Goal: Information Seeking & Learning: Learn about a topic

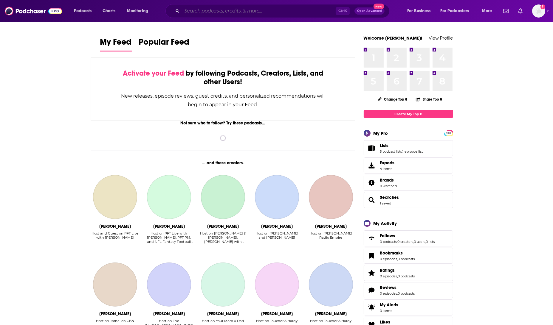
click at [224, 12] on input "Search podcasts, credits, & more..." at bounding box center [259, 11] width 154 height 10
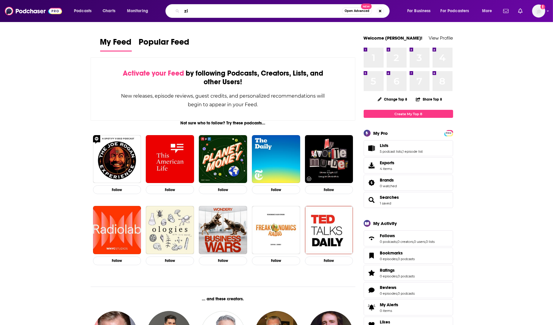
type input "z"
type input "IN wheel time"
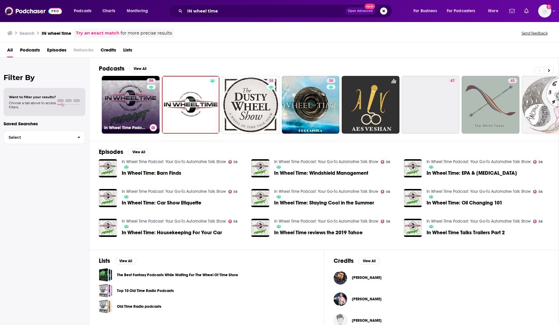
click at [135, 122] on link "56 In Wheel Time Podcast: Your Go-To Automotive Talk Show" at bounding box center [131, 105] width 58 height 58
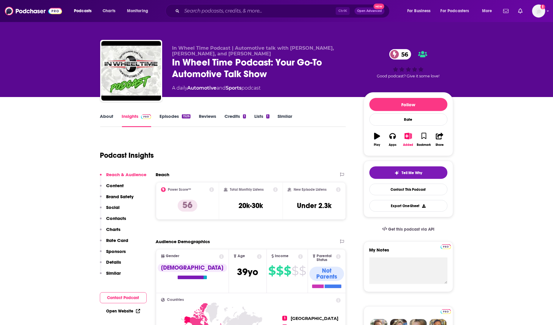
click at [103, 118] on link "About" at bounding box center [106, 120] width 13 height 14
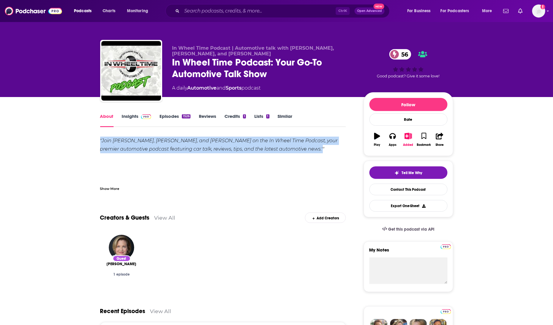
drag, startPoint x: 314, startPoint y: 153, endPoint x: 92, endPoint y: 141, distance: 222.2
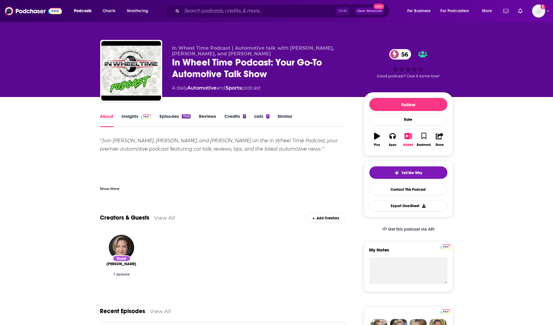
click at [161, 175] on div ""Join [PERSON_NAME], [PERSON_NAME], and [PERSON_NAME] on the In Wheel Time Podc…" at bounding box center [223, 208] width 246 height 142
click at [127, 119] on link "Insights" at bounding box center [136, 120] width 29 height 14
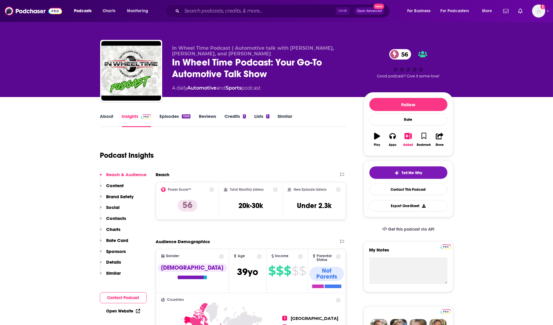
click at [106, 117] on link "About" at bounding box center [106, 120] width 13 height 14
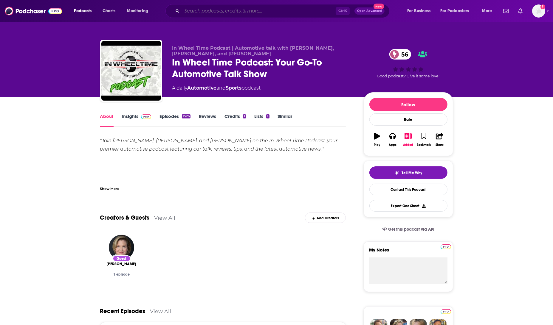
click at [227, 11] on input "Search podcasts, credits, & more..." at bounding box center [259, 11] width 154 height 10
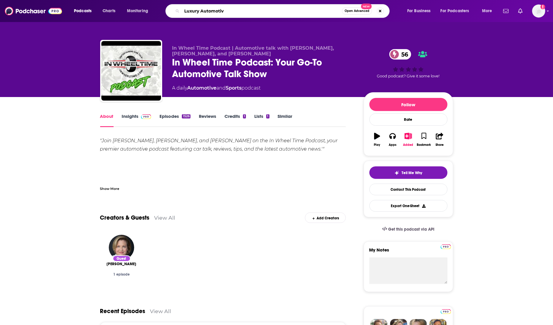
type input "Luxury Automotive"
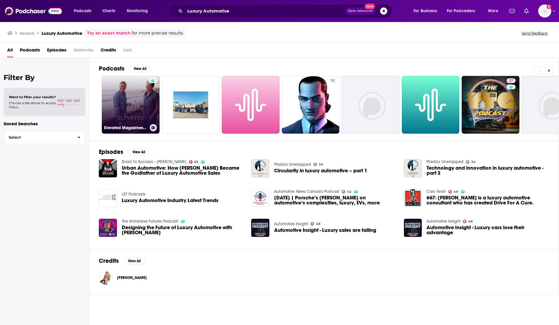
click at [137, 106] on link "Elevated Magazines: Luxury Living-Lifestyles-VELVET-Jetsetter-Yachts-Wine, Spir…" at bounding box center [131, 105] width 58 height 58
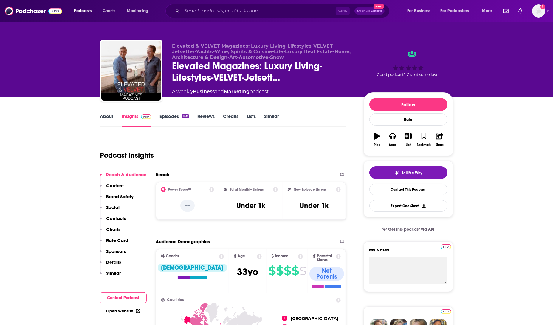
click at [105, 115] on link "About" at bounding box center [106, 120] width 13 height 14
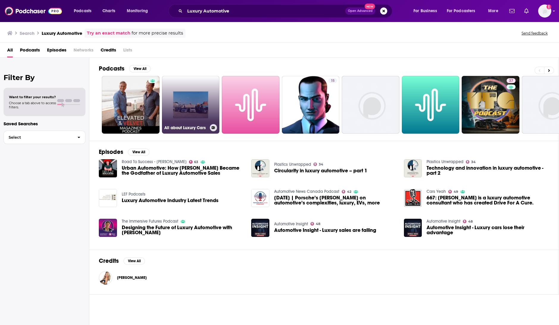
click at [204, 113] on link "All about Luxury Cars" at bounding box center [191, 105] width 58 height 58
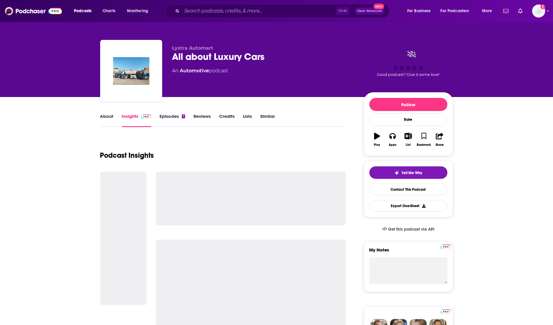
click at [105, 116] on link "About" at bounding box center [106, 120] width 13 height 14
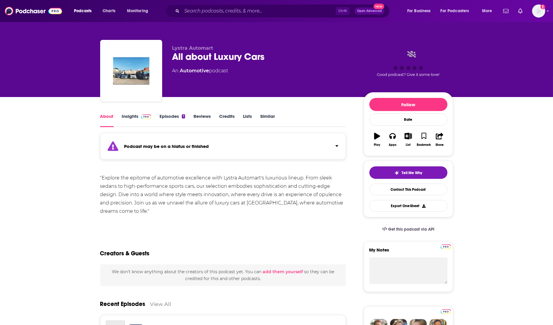
click at [164, 216] on div ""Explore the epitome of automotive excellence with Lystra Automart's luxurious …" at bounding box center [223, 201] width 246 height 55
drag, startPoint x: 288, startPoint y: 57, endPoint x: 172, endPoint y: 53, distance: 115.9
click at [172, 53] on div "All about Luxury Cars" at bounding box center [263, 57] width 182 height 12
copy h1 "All about Luxury Cars"
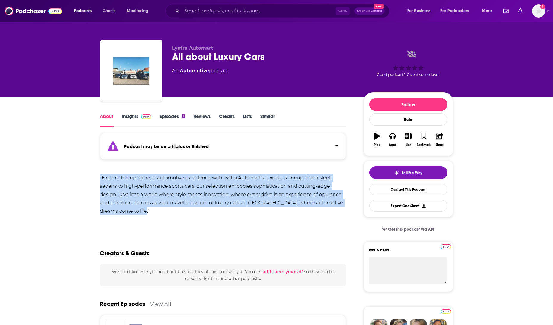
drag, startPoint x: 172, startPoint y: 214, endPoint x: 96, endPoint y: 180, distance: 83.1
copy div ""Explore the epitome of automotive excellence with Lystra Automart's luxurious …"
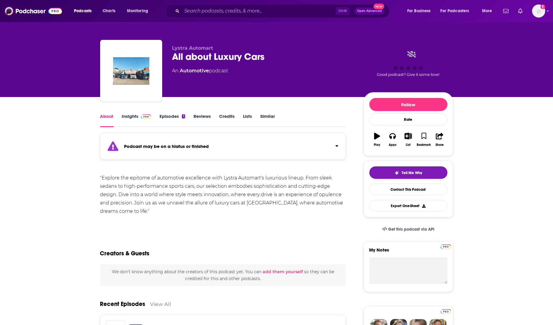
click at [165, 225] on div "Show More" at bounding box center [223, 224] width 246 height 10
click at [164, 114] on link "Episodes 1" at bounding box center [171, 120] width 25 height 14
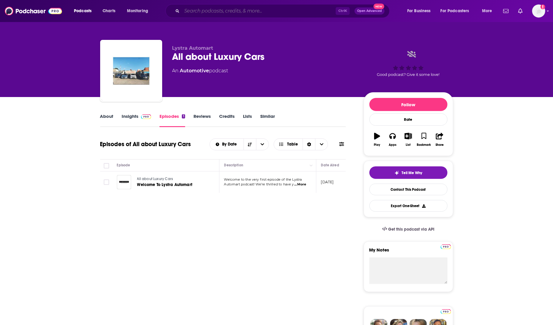
click at [198, 9] on input "Search podcasts, credits, & more..." at bounding box center [259, 11] width 154 height 10
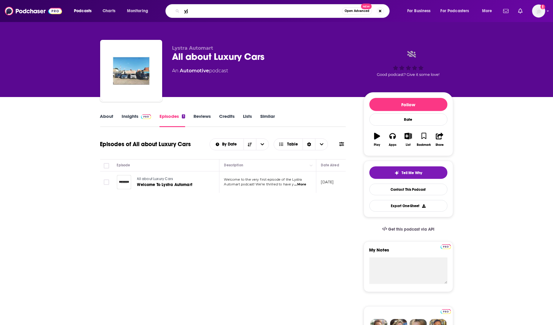
type input "y"
type input "The collector car podcast"
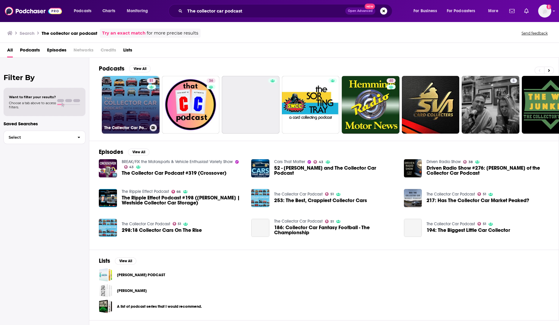
click at [131, 117] on link "51 The Collector Car Podcast" at bounding box center [131, 105] width 58 height 58
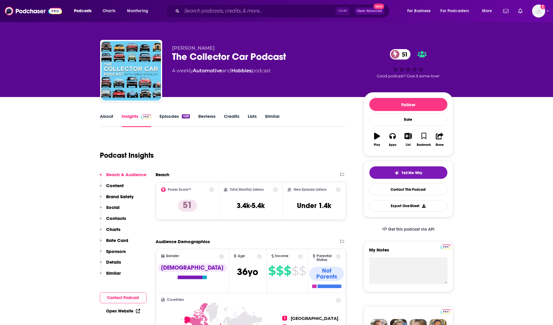
click at [106, 119] on link "About" at bounding box center [106, 120] width 13 height 14
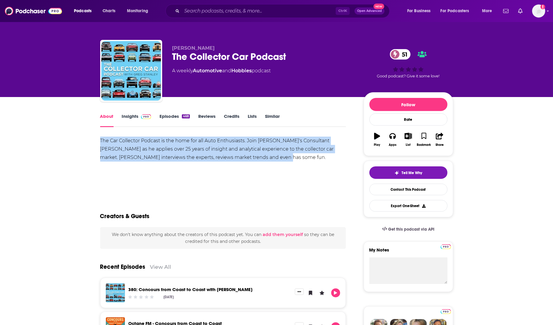
drag, startPoint x: 283, startPoint y: 162, endPoint x: 110, endPoint y: 145, distance: 173.6
copy div "The Car Collector Podcast is the home for all Auto Enthusiasts. Join [PERSON_NA…"
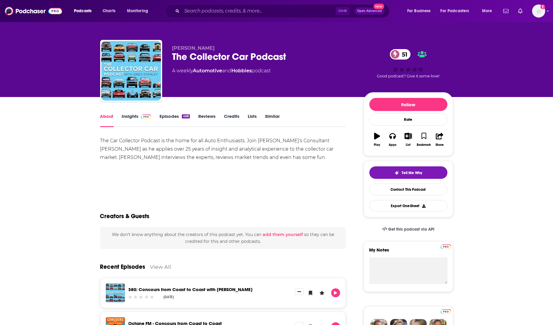
drag, startPoint x: 159, startPoint y: 179, endPoint x: 157, endPoint y: 151, distance: 28.4
click at [159, 179] on div "The Car Collector Podcast is the home for all Auto Enthusiasts. Join [PERSON_NA…" at bounding box center [223, 164] width 246 height 55
click at [166, 118] on link "Episodes 468" at bounding box center [174, 120] width 30 height 14
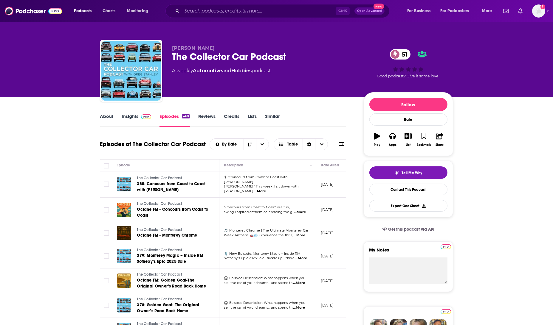
click at [130, 118] on link "Insights" at bounding box center [136, 120] width 29 height 14
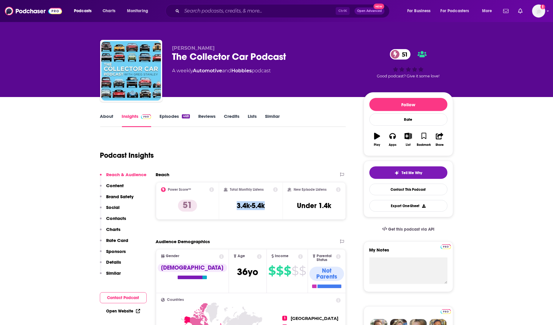
drag, startPoint x: 272, startPoint y: 206, endPoint x: 236, endPoint y: 209, distance: 36.7
click at [236, 209] on div "Total Monthly Listens 3.4k-5.4k" at bounding box center [251, 200] width 54 height 27
copy h3 "3.4k-5.4k"
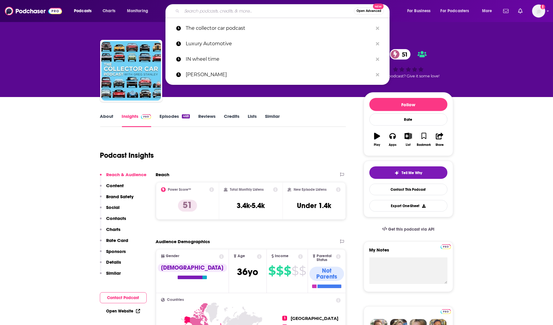
click at [199, 11] on input "Search podcasts, credits, & more..." at bounding box center [268, 11] width 172 height 10
paste input "The InEVitable"
type input "The InEVitable"
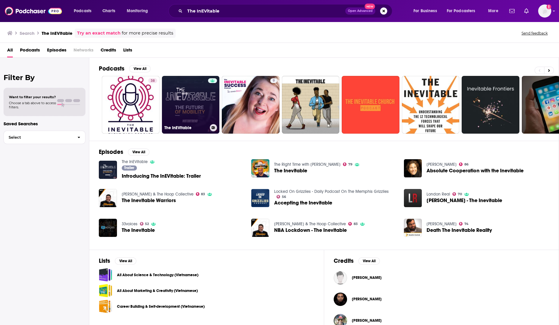
click at [194, 112] on link "The InEVitable" at bounding box center [191, 105] width 58 height 58
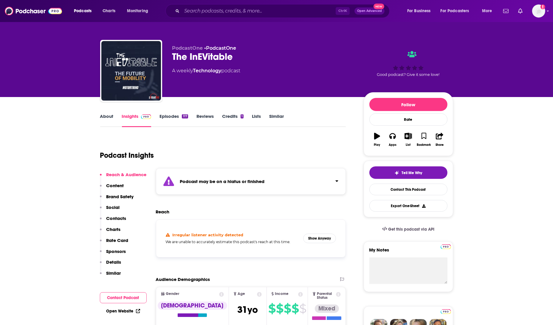
click at [111, 115] on link "About" at bounding box center [106, 120] width 13 height 14
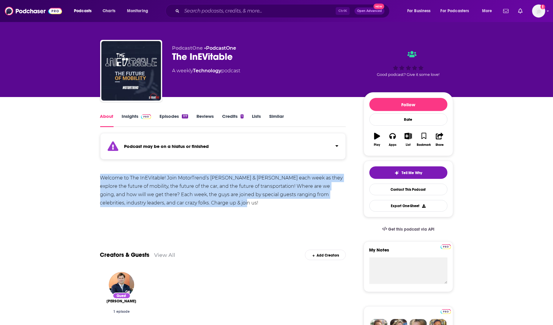
drag, startPoint x: 226, startPoint y: 204, endPoint x: 88, endPoint y: 176, distance: 141.0
copy div "Welcome to The InEVitable! Join MotorTrend’s [PERSON_NAME] & [PERSON_NAME] each…"
click at [171, 118] on link "Episodes 117" at bounding box center [173, 120] width 28 height 14
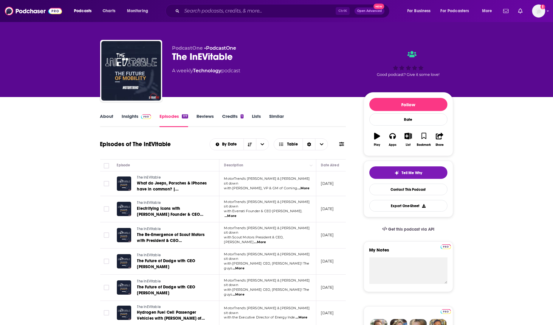
click at [109, 118] on link "About" at bounding box center [106, 120] width 13 height 14
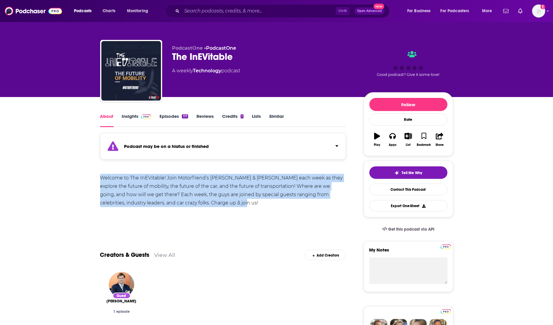
drag, startPoint x: 231, startPoint y: 204, endPoint x: 85, endPoint y: 177, distance: 148.8
click at [200, 203] on div "Welcome to The InEVitable! Join MotorTrend’s [PERSON_NAME] & [PERSON_NAME] each…" at bounding box center [223, 190] width 246 height 33
drag, startPoint x: 240, startPoint y: 209, endPoint x: 89, endPoint y: 175, distance: 155.1
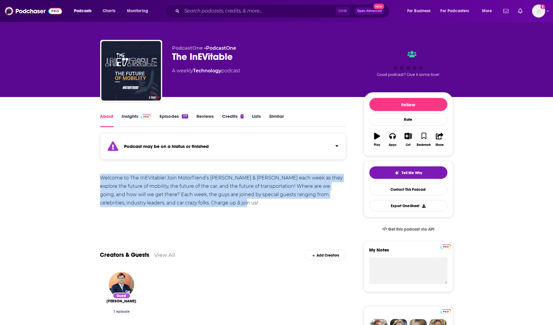
copy div "Welcome to The InEVitable! Join MotorTrend’s [PERSON_NAME] & [PERSON_NAME] each…"
click at [173, 116] on link "Episodes 117" at bounding box center [173, 120] width 28 height 14
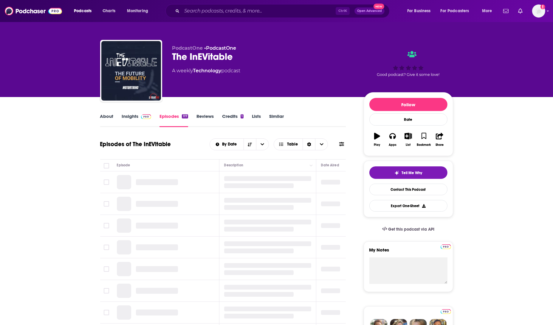
click at [133, 118] on link "Insights" at bounding box center [136, 120] width 29 height 14
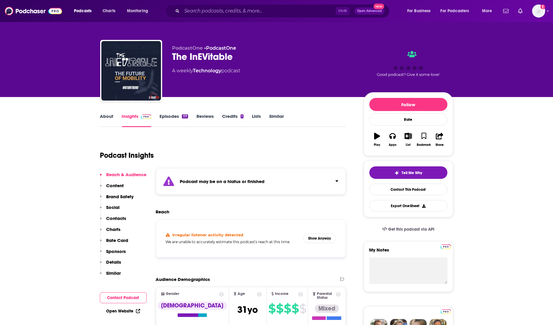
click at [236, 2] on div "Podcasts Charts Monitoring Ctrl K Open Advanced New For Business For Podcasters…" at bounding box center [276, 11] width 553 height 22
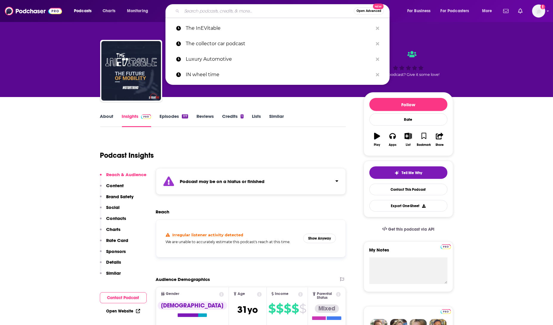
click at [228, 13] on input "Search podcasts, credits, & more..." at bounding box center [268, 11] width 172 height 10
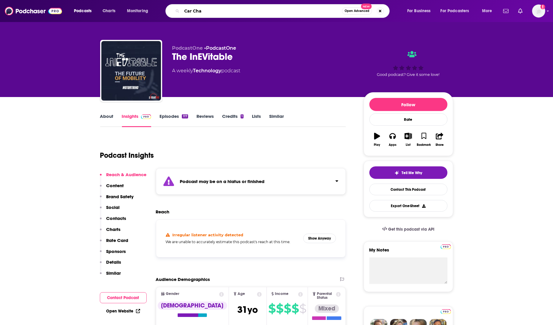
type input "Car Chat"
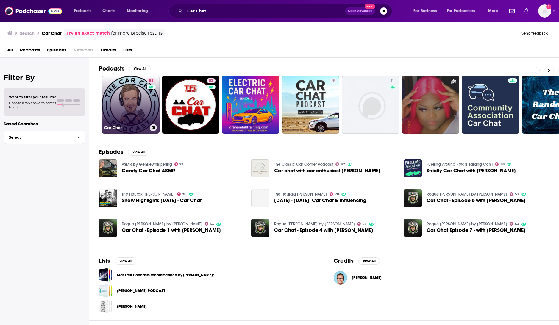
click at [131, 104] on link "58 Car Chat" at bounding box center [131, 105] width 58 height 58
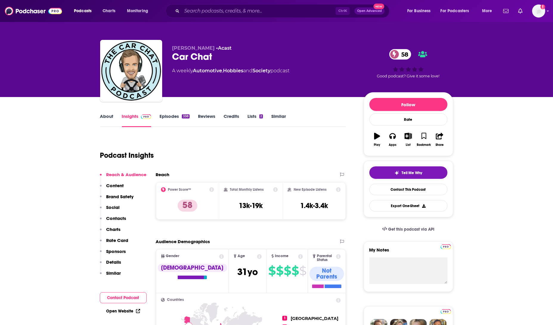
click at [107, 116] on link "About" at bounding box center [106, 120] width 13 height 14
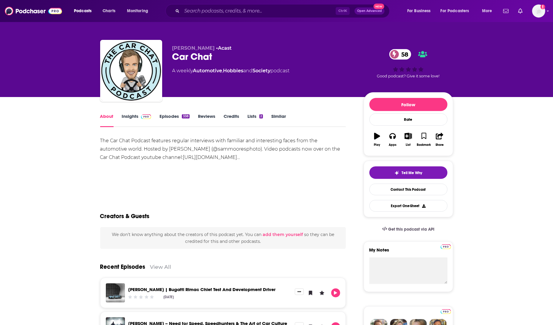
drag, startPoint x: 333, startPoint y: 159, endPoint x: 86, endPoint y: 139, distance: 247.4
copy div "The Car Chat Podcast features regular interviews with familiar and interesting …"
click at [130, 117] on link "Insights" at bounding box center [136, 120] width 29 height 14
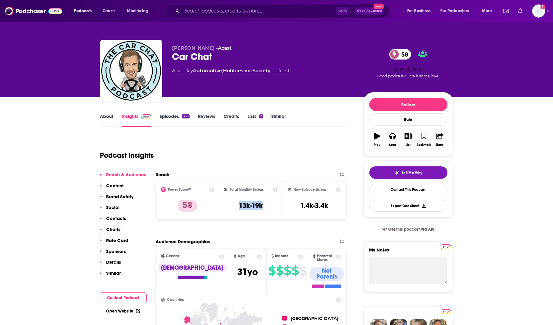
drag, startPoint x: 267, startPoint y: 208, endPoint x: 207, endPoint y: 170, distance: 70.8
click at [236, 209] on div "Total Monthly Listens 13k-19k" at bounding box center [251, 200] width 54 height 27
copy h3 "13k-19k"
click at [168, 115] on link "Episodes 338" at bounding box center [174, 120] width 30 height 14
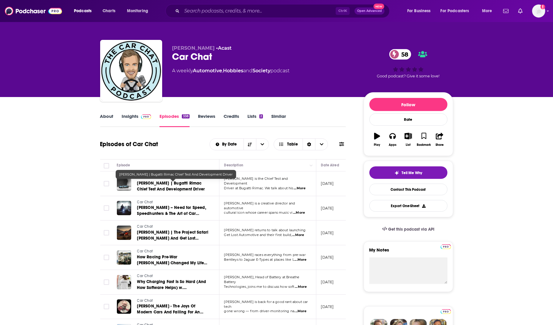
click at [176, 188] on span "[PERSON_NAME] | Bugatti Rimac Chief Test And Development Driver" at bounding box center [171, 186] width 68 height 11
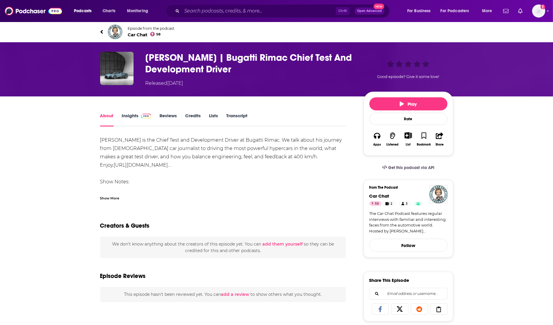
click at [171, 164] on link "[URL][DOMAIN_NAME]…" at bounding box center [142, 165] width 57 height 6
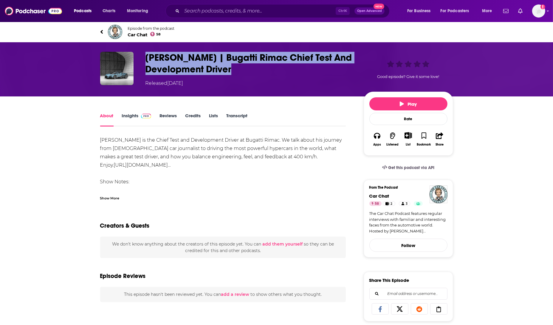
drag, startPoint x: 246, startPoint y: 72, endPoint x: 140, endPoint y: 60, distance: 106.7
click at [140, 60] on div "[PERSON_NAME] | Bugatti Rimac Chief Test And Development Driver Released [DATE]…" at bounding box center [276, 69] width 353 height 35
copy h1 "[PERSON_NAME] | Bugatti Rimac Chief Test And Development Driver"
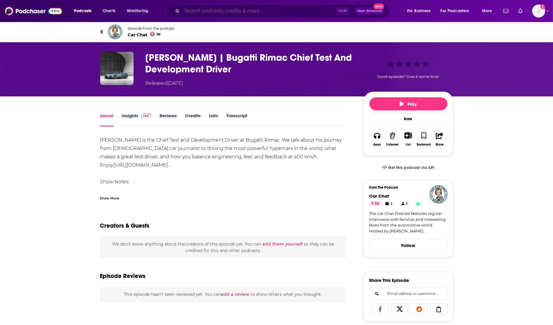
click at [188, 11] on input "Search podcasts, credits, & more..." at bounding box center [259, 11] width 154 height 10
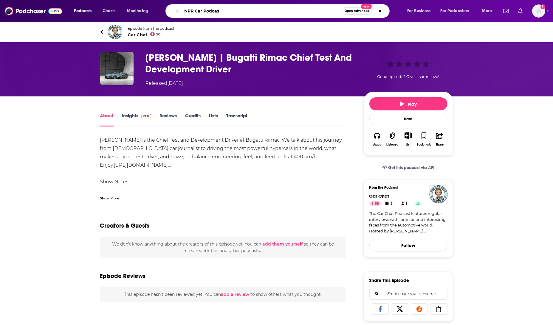
type input "NPR Car Podcast"
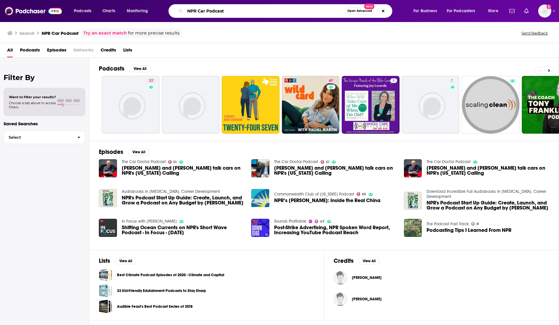
drag, startPoint x: 239, startPoint y: 12, endPoint x: 153, endPoint y: 12, distance: 86.1
click at [153, 12] on div "Podcasts Charts Monitoring NPR Car Podcast Open Advanced New For Business For P…" at bounding box center [287, 11] width 435 height 14
paste input "Cars & Culture with [PERSON_NAME]"
type input "Cars & Culture with [PERSON_NAME]"
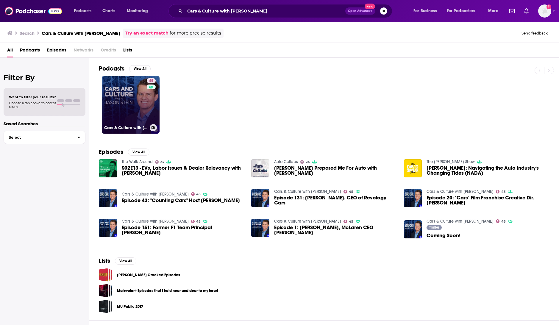
click at [124, 119] on link "45 Cars & Culture with [PERSON_NAME]" at bounding box center [131, 105] width 58 height 58
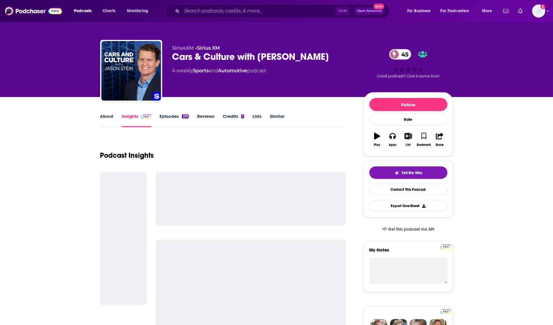
click at [106, 116] on link "About" at bounding box center [106, 120] width 13 height 14
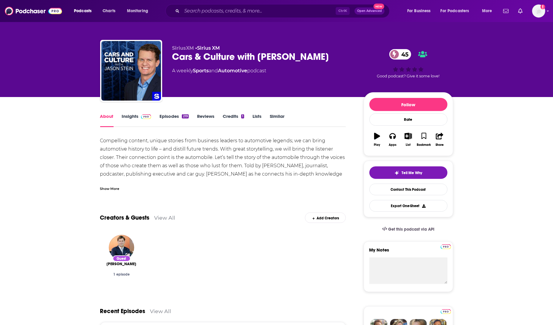
click at [119, 189] on div "Show More" at bounding box center [109, 189] width 19 height 6
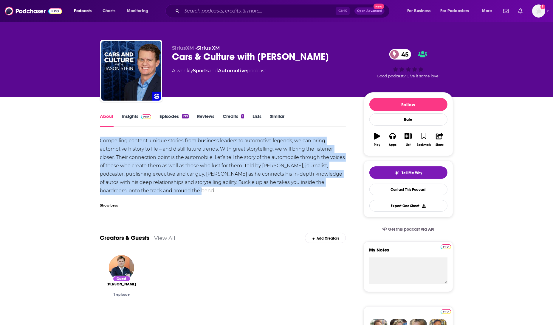
drag, startPoint x: 181, startPoint y: 189, endPoint x: 88, endPoint y: 145, distance: 102.7
copy div "Compelling content, unique stories from business leaders to automotive legends;…"
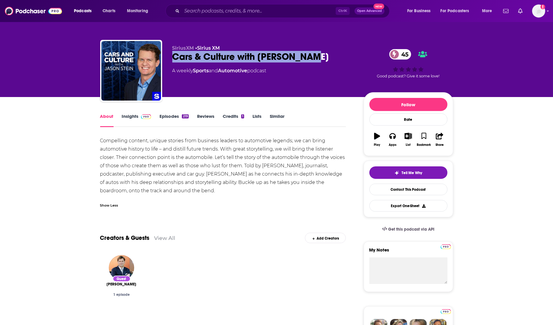
drag, startPoint x: 310, startPoint y: 58, endPoint x: 180, endPoint y: 59, distance: 130.5
click at [169, 59] on div "SiriusXM • Sirius XM Cars & Culture with [PERSON_NAME] 45 A weekly Sports and A…" at bounding box center [276, 72] width 353 height 64
click at [126, 118] on link "Insights" at bounding box center [136, 120] width 29 height 14
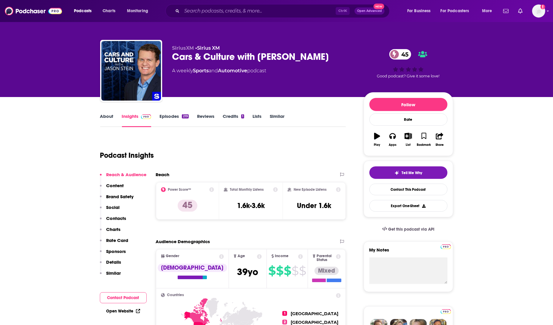
click at [168, 114] on link "Episodes 219" at bounding box center [173, 120] width 29 height 14
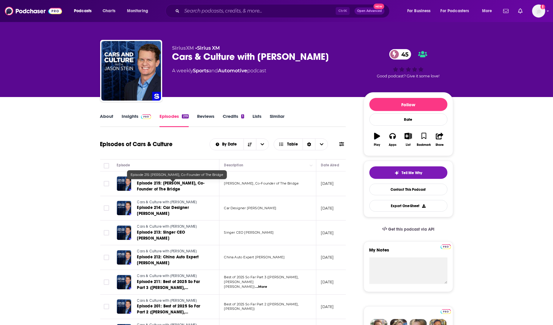
click at [152, 186] on link "Episode 215: [PERSON_NAME], Co-Founder of The Bridge" at bounding box center [172, 186] width 71 height 12
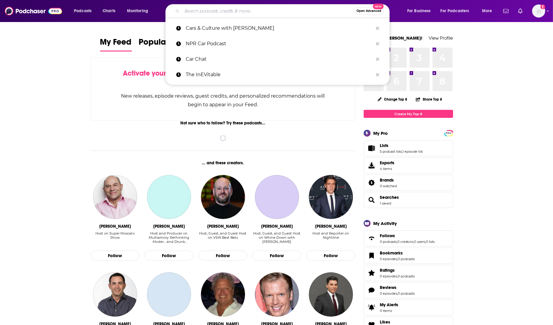
drag, startPoint x: 198, startPoint y: 6, endPoint x: 203, endPoint y: 13, distance: 8.0
click at [199, 6] on input "Search podcasts, credits, & more..." at bounding box center [268, 11] width 172 height 10
paste input "CarLifestyle"
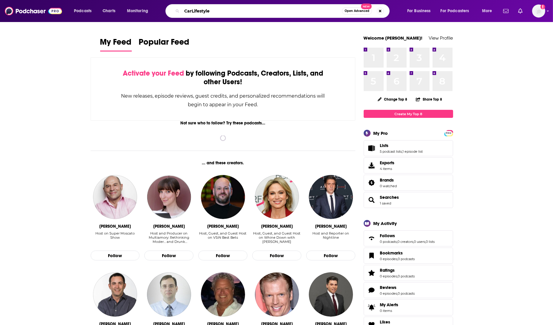
type input "CarLifestyle"
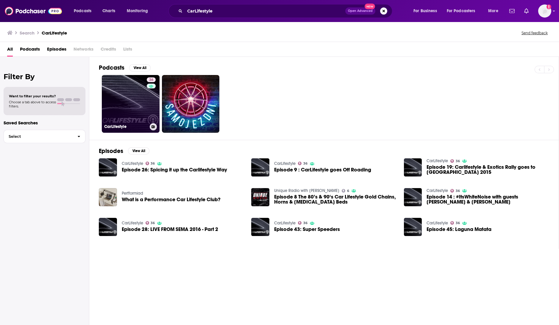
click at [127, 119] on link "36 CarLifestyle" at bounding box center [131, 104] width 58 height 58
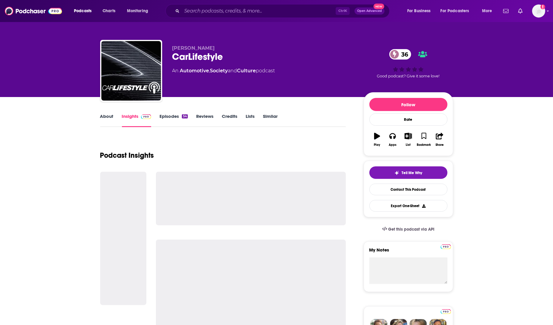
click at [103, 116] on link "About" at bounding box center [106, 120] width 13 height 14
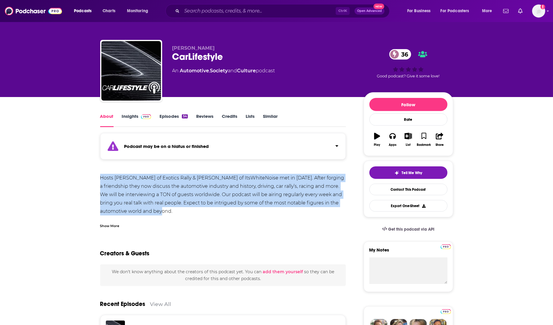
drag, startPoint x: 197, startPoint y: 213, endPoint x: 90, endPoint y: 176, distance: 114.0
copy div "Hosts Seth Rose of Exotics Rally & Elizabeth White of ItsWhiteNoise met in 2014…"
click at [176, 116] on link "Episodes 54" at bounding box center [173, 120] width 28 height 14
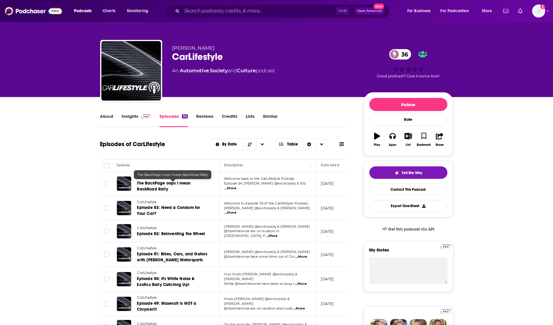
click at [171, 186] on link "The BackPage oops I mean BackRoad Rally" at bounding box center [172, 186] width 71 height 12
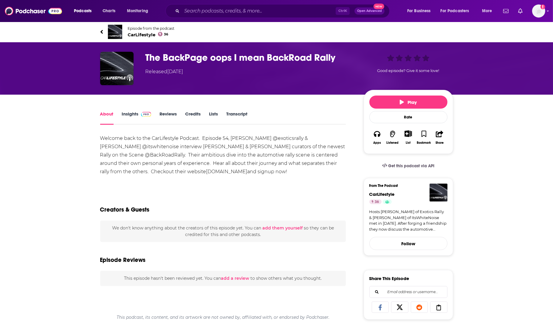
drag, startPoint x: 99, startPoint y: 140, endPoint x: 219, endPoint y: 174, distance: 124.4
click at [251, 174] on div "Welcome back to the CarLifestyle Podcast. Episode 54, Seth Rose @exoticsrally &…" at bounding box center [223, 155] width 246 height 42
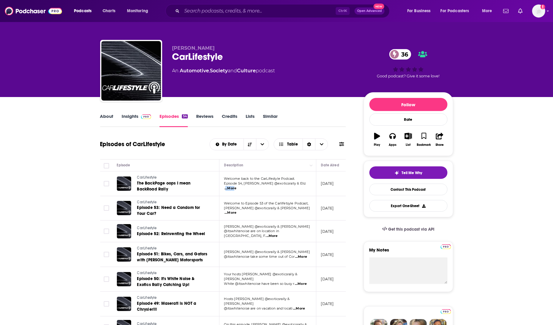
click at [236, 186] on span "...More" at bounding box center [230, 188] width 12 height 5
click at [261, 179] on span "Welcome back to the CarLifestyle Podcast." at bounding box center [259, 179] width 71 height 4
click at [261, 181] on span "Welcome back to the CarLifestyle Podcast." at bounding box center [259, 179] width 71 height 4
click at [174, 184] on span "The BackPage oops I mean BackRoad Rally" at bounding box center [164, 186] width 54 height 11
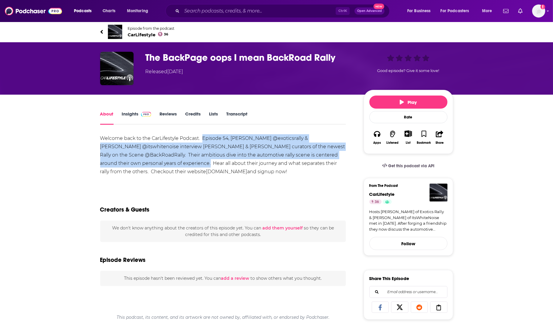
drag, startPoint x: 203, startPoint y: 138, endPoint x: 171, endPoint y: 166, distance: 42.6
click at [171, 166] on div "Welcome back to the CarLifestyle Podcast. Episode 54, Seth Rose @exoticsrally &…" at bounding box center [223, 155] width 246 height 42
copy div "Episode 54, Seth Rose @exoticsrally & Elizabeth White @itswhitenoise interview …"
click at [131, 118] on link "Insights" at bounding box center [136, 118] width 29 height 14
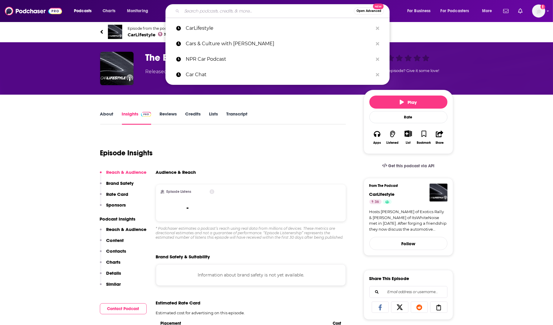
click at [206, 11] on input "Search podcasts, credits, & more..." at bounding box center [268, 11] width 172 height 10
paste input "Welcome to the Apex Podcast"
type input "Welcome to the Apex Podcast"
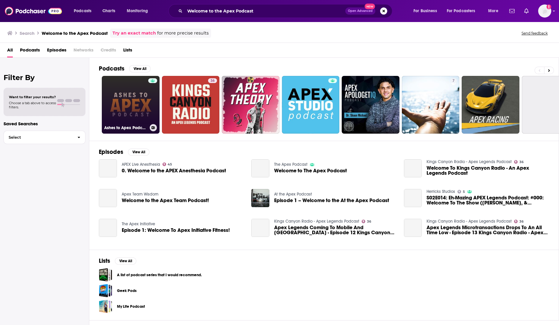
click at [133, 115] on link "Ashes to Apex Podcast" at bounding box center [131, 105] width 58 height 58
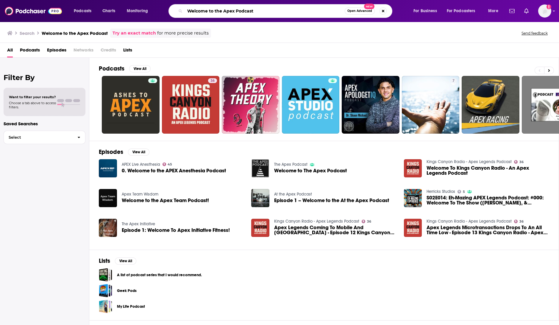
click at [280, 8] on input "Welcome to the Apex Podcast" at bounding box center [265, 11] width 160 height 10
drag, startPoint x: 265, startPoint y: 14, endPoint x: 109, endPoint y: 10, distance: 155.8
click at [109, 10] on div "Podcasts Charts Monitoring Welcome to the Apex Podcast Open Advanced New For Bu…" at bounding box center [287, 11] width 435 height 14
paste input "The Apex by Custodian —"
type input "The Apex by Custodian"
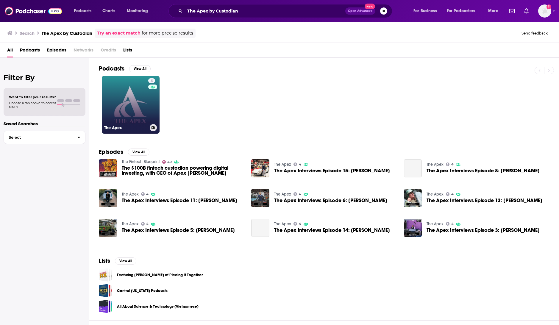
click at [142, 114] on link "4 The Apex" at bounding box center [131, 105] width 58 height 58
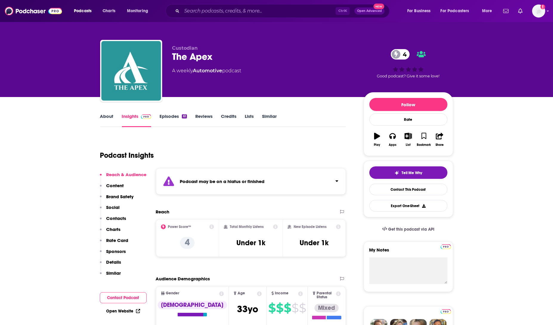
click at [110, 117] on link "About" at bounding box center [106, 120] width 13 height 14
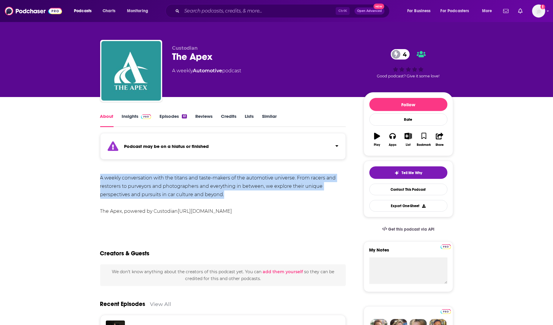
drag, startPoint x: 250, startPoint y: 198, endPoint x: 76, endPoint y: 174, distance: 175.7
copy div "A weekly conversation with the titans and taste-makers of the automotive univer…"
drag, startPoint x: 262, startPoint y: 217, endPoint x: 77, endPoint y: 174, distance: 189.4
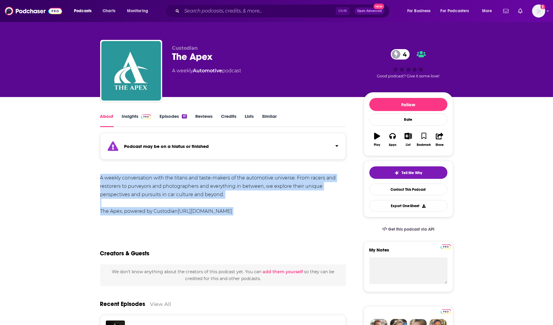
copy div "A weekly conversation with the titans and taste-makers of the automotive univer…"
click at [127, 117] on link "Insights" at bounding box center [136, 120] width 29 height 14
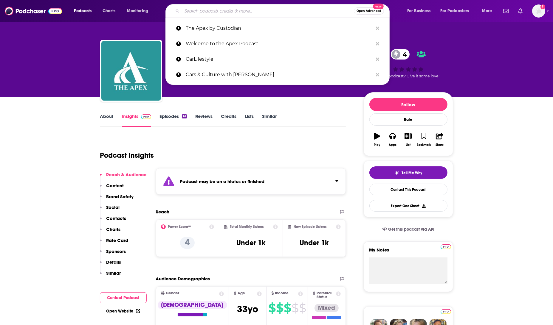
click at [196, 9] on input "Search podcasts, credits, & more..." at bounding box center [268, 11] width 172 height 10
paste input "The Smoking Tire"
type input "The Smoking Tire"
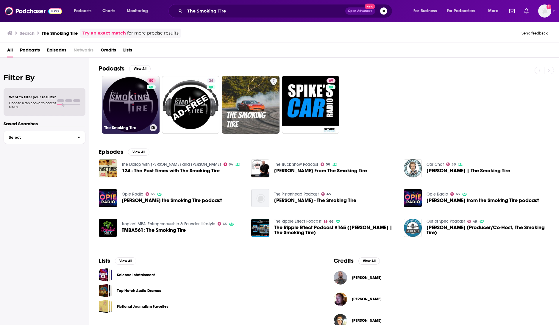
click at [134, 118] on link "80 The Smoking Tire" at bounding box center [131, 105] width 58 height 58
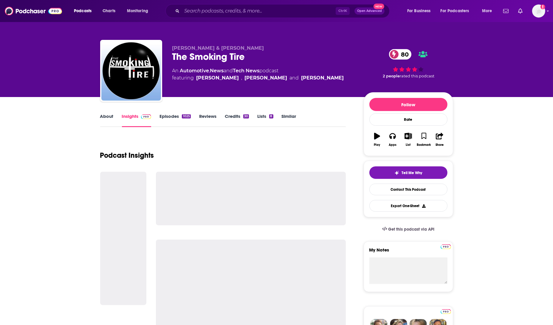
click at [112, 115] on link "About" at bounding box center [106, 120] width 13 height 14
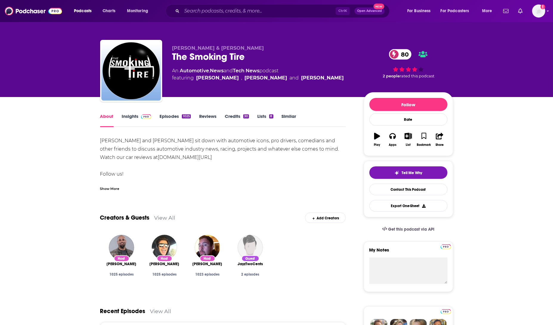
drag, startPoint x: 274, startPoint y: 158, endPoint x: 95, endPoint y: 138, distance: 179.8
copy div "Matt Farah and Zack Klapman sit down with automotive icons, pro drivers, comedi…"
click at [134, 116] on link "Insights" at bounding box center [136, 120] width 29 height 14
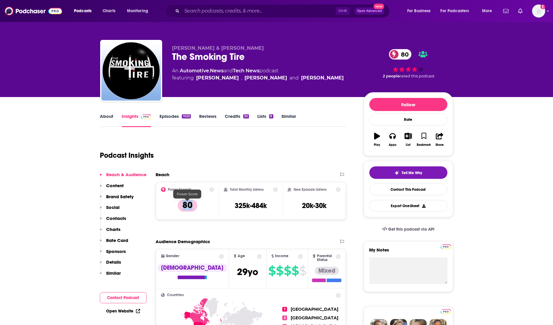
drag, startPoint x: 200, startPoint y: 206, endPoint x: 250, endPoint y: 213, distance: 49.8
click at [180, 206] on div "Power Score™ 80" at bounding box center [187, 200] width 53 height 27
drag, startPoint x: 271, startPoint y: 209, endPoint x: 231, endPoint y: 206, distance: 39.7
click at [231, 206] on div "Total Monthly Listens 325k-484k" at bounding box center [251, 200] width 54 height 27
copy h3 "325k-484k"
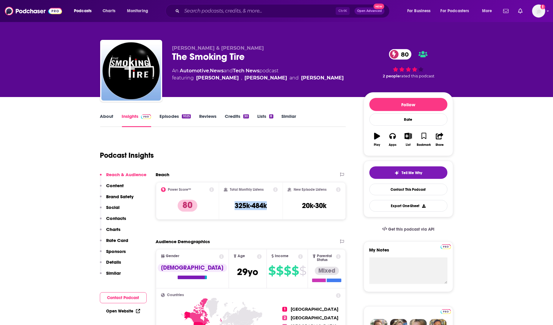
click at [169, 119] on link "Episodes 1025" at bounding box center [174, 120] width 31 height 14
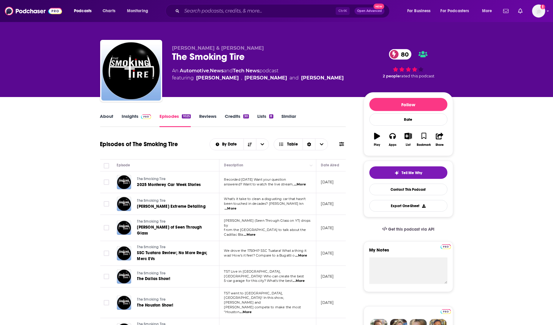
click at [236, 182] on p "Recorded August 18, 2025 Want your question" at bounding box center [267, 180] width 87 height 5
click at [168, 184] on span "2025 Monterey Car Week Stories" at bounding box center [169, 184] width 64 height 5
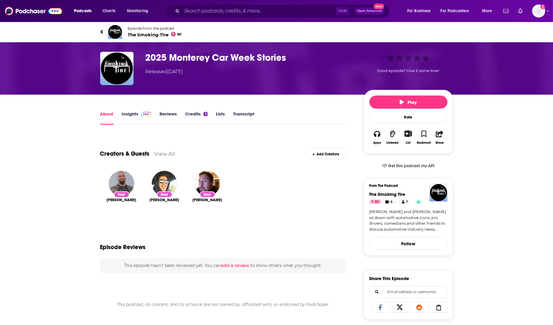
click at [301, 57] on h1 "2025 Monterey Car Week Stories" at bounding box center [249, 58] width 208 height 12
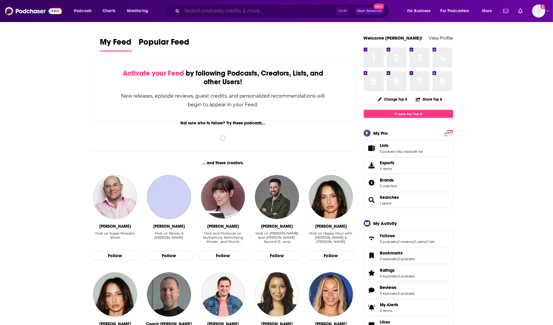
click at [214, 11] on input "Search podcasts, credits, & more..." at bounding box center [259, 11] width 154 height 10
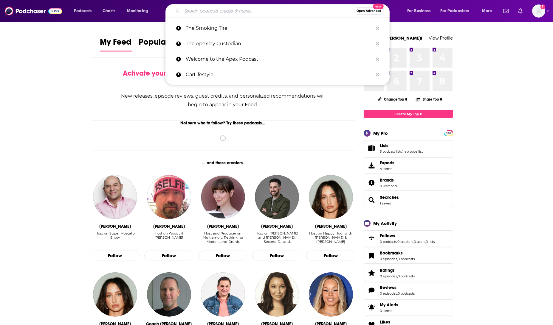
paste input "The Collector Car Podcast"
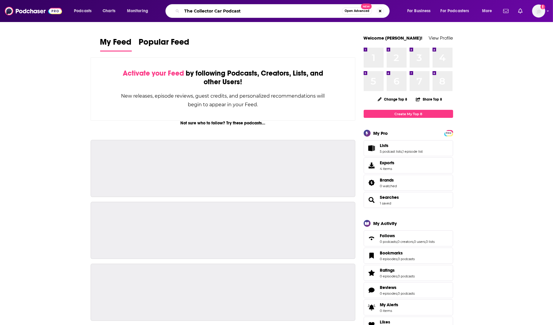
type input "The Collector Car Podcast"
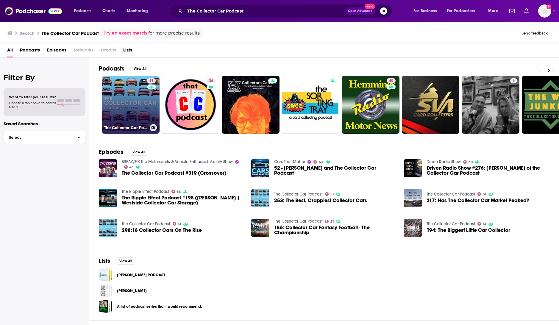
click at [136, 120] on link "51 The Collector Car Podcast" at bounding box center [131, 105] width 58 height 58
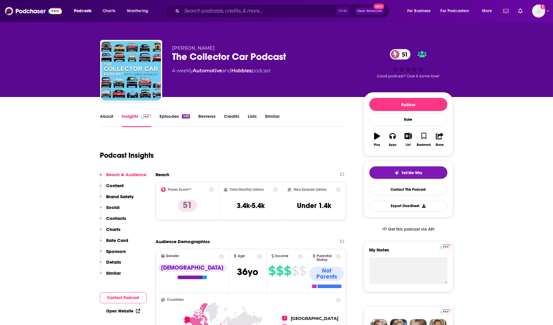
click at [107, 113] on div "About Insights Episodes 468 Reviews Credits Lists Similar" at bounding box center [223, 120] width 246 height 15
click at [108, 117] on link "About" at bounding box center [106, 120] width 13 height 14
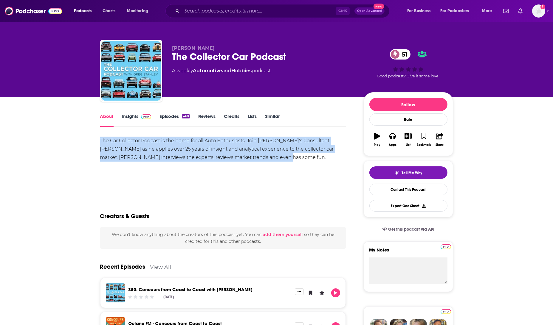
drag, startPoint x: 295, startPoint y: 158, endPoint x: 99, endPoint y: 139, distance: 196.8
click at [100, 139] on div "The Car Collector Podcast is the home for all Auto Enthusiasts. Join [PERSON_NA…" at bounding box center [223, 149] width 246 height 25
copy div "The Car Collector Podcast is the home for all Auto Enthusiasts. Join [PERSON_NA…"
click at [127, 118] on link "Insights" at bounding box center [136, 120] width 29 height 14
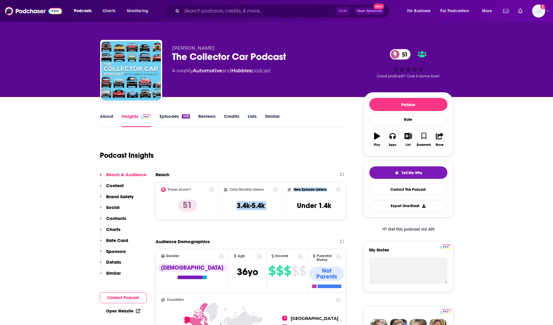
drag, startPoint x: 240, startPoint y: 205, endPoint x: 276, endPoint y: 209, distance: 36.6
click at [283, 208] on div "Power Score™ 51 Total Monthly Listens 3.4k-5.4k New Episode Listens Under 1.4k" at bounding box center [251, 201] width 190 height 38
copy div "3.4k-5.4k New Episode Listens"
